Goal: Information Seeking & Learning: Compare options

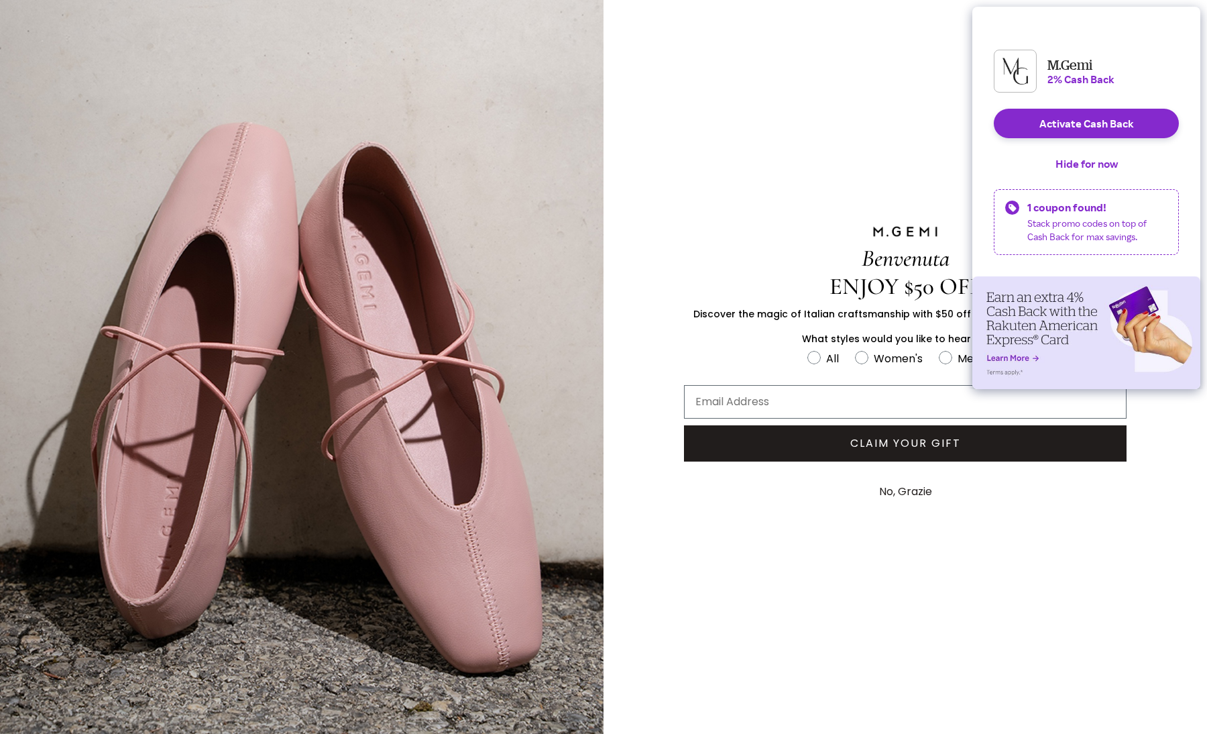
click at [899, 488] on button "No, Grazie" at bounding box center [906, 492] width 66 height 34
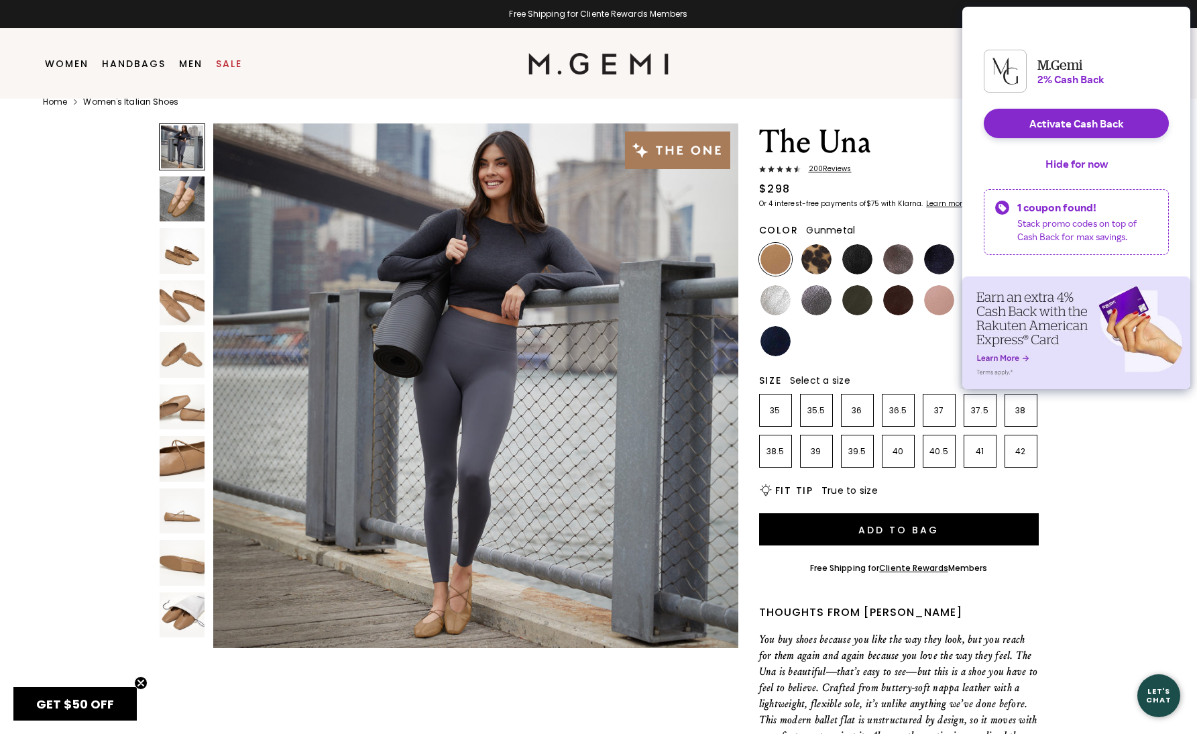
scroll to position [22, 0]
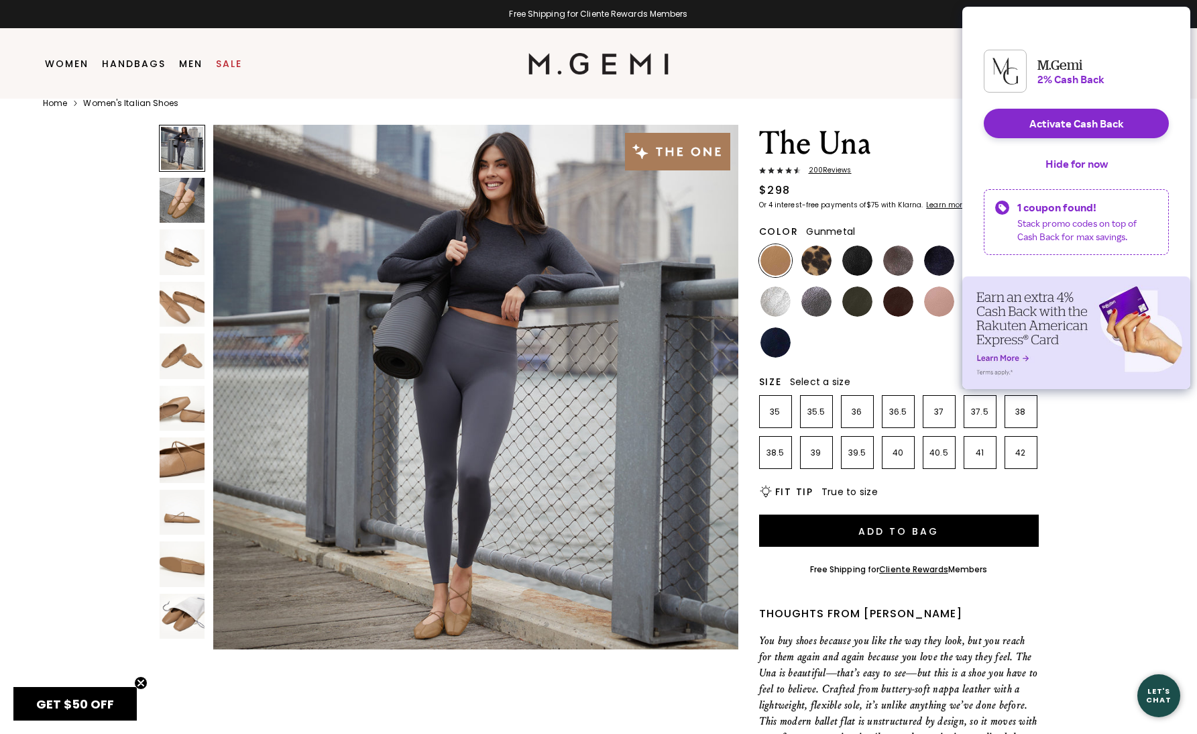
click at [814, 299] on img at bounding box center [817, 301] width 30 height 30
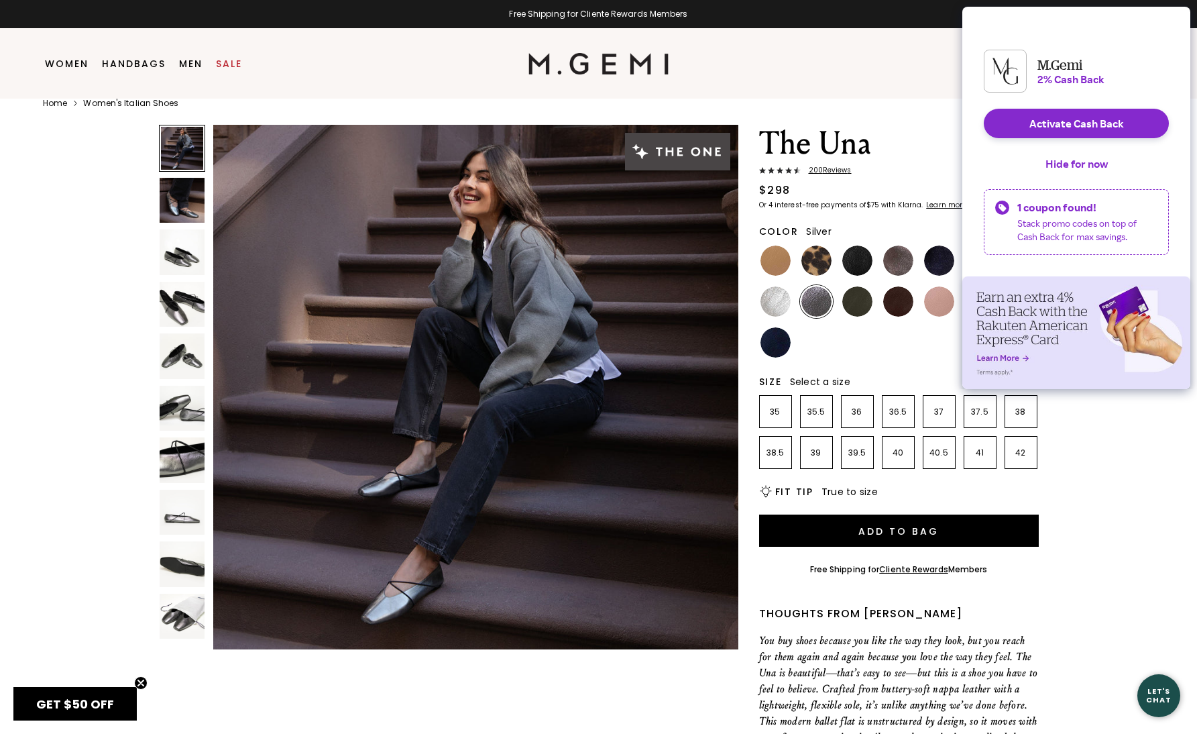
click at [779, 298] on img at bounding box center [776, 301] width 30 height 30
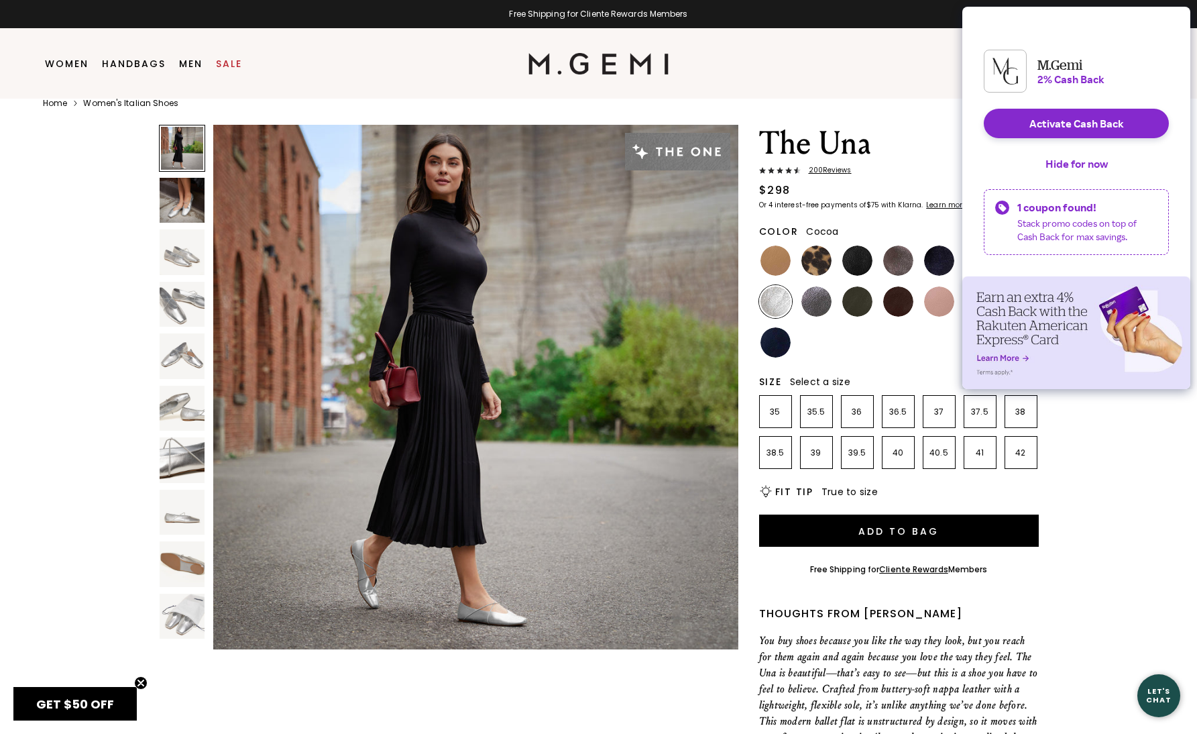
click at [897, 256] on img at bounding box center [898, 261] width 30 height 30
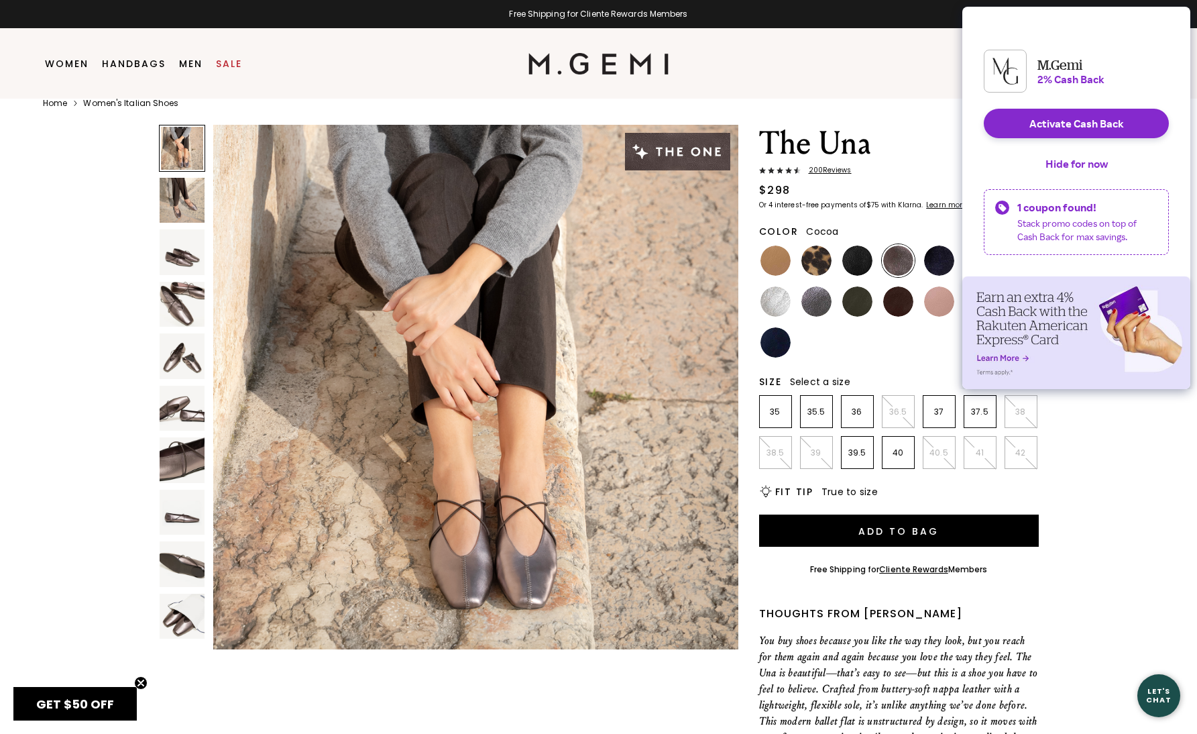
click at [1073, 171] on button "Hide for now" at bounding box center [1077, 164] width 84 height 30
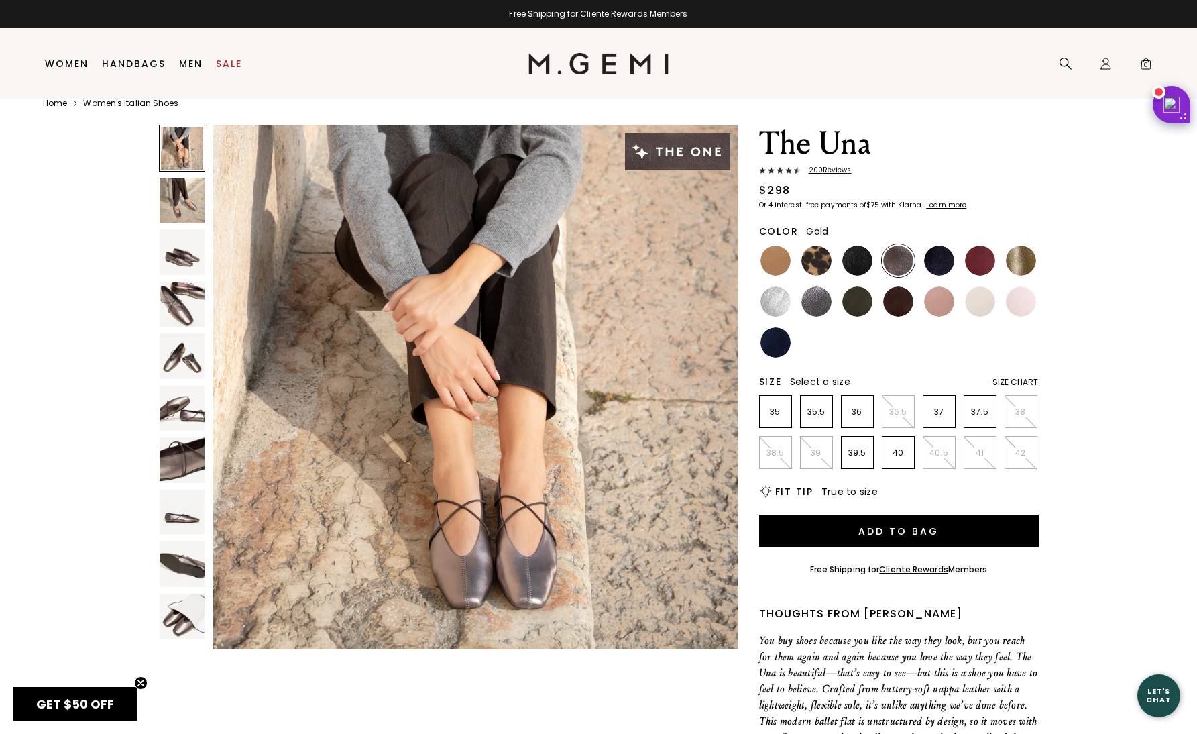
click at [1013, 262] on img at bounding box center [1021, 261] width 30 height 30
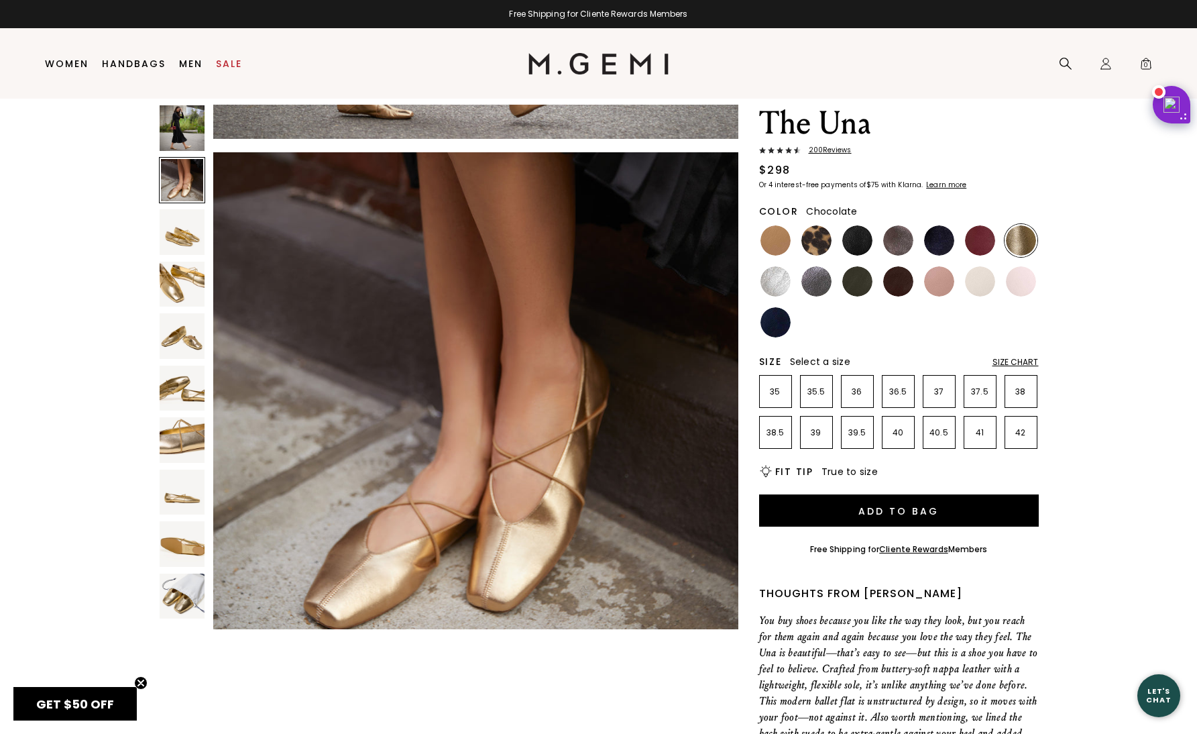
scroll to position [40, 0]
